Goal: Check status

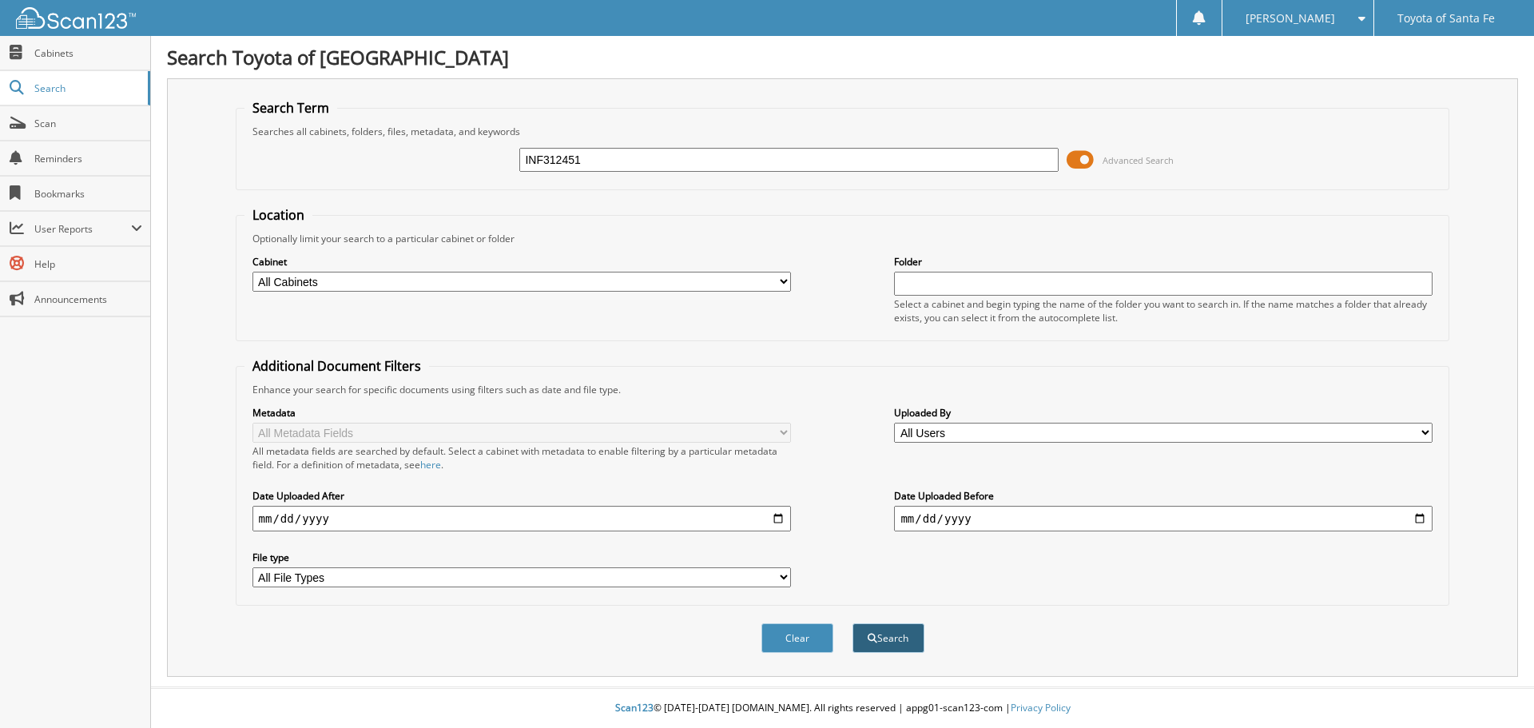
type input "INF312451"
click at [874, 639] on span "submit" at bounding box center [873, 639] width 10 height 10
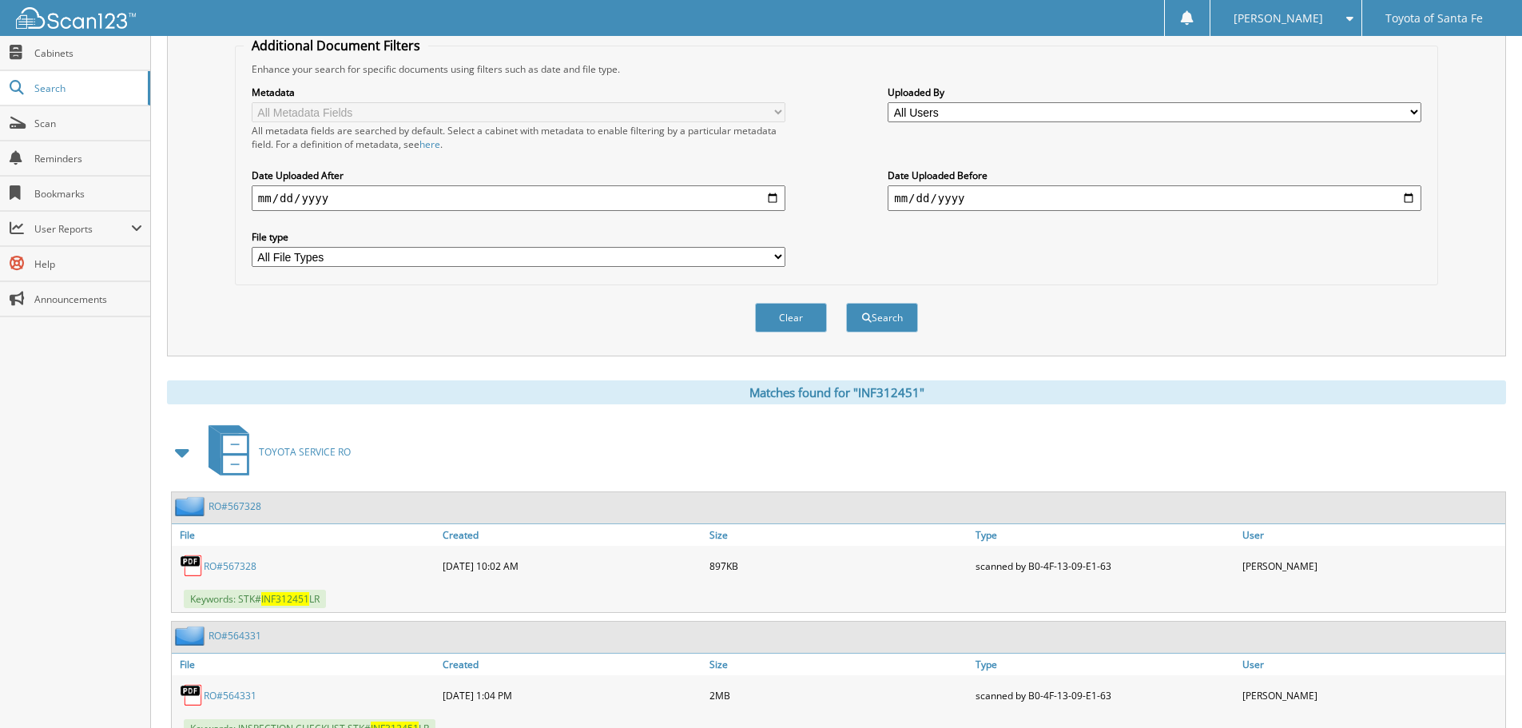
scroll to position [384, 0]
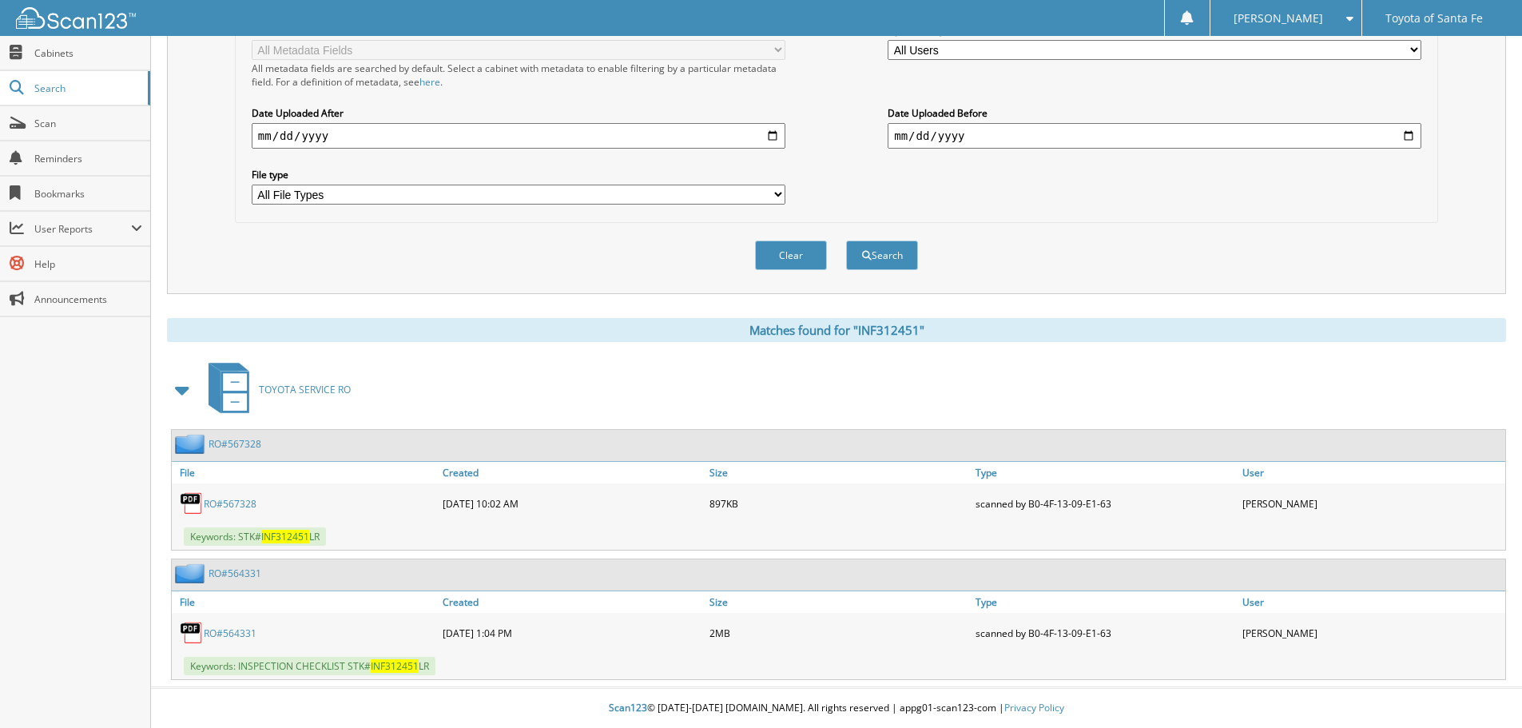
click at [244, 633] on link "RO#564331" at bounding box center [230, 634] width 53 height 14
